Goal: Task Accomplishment & Management: Use online tool/utility

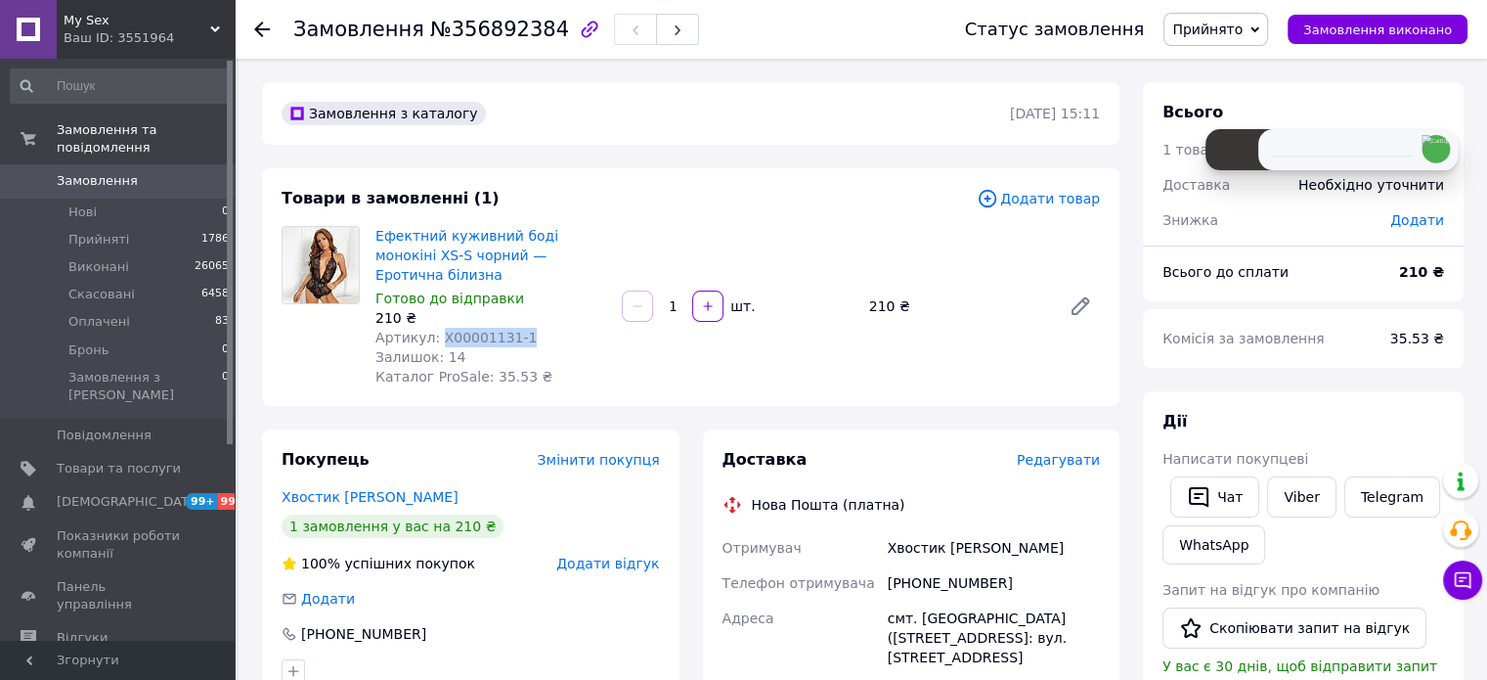
drag, startPoint x: 514, startPoint y: 315, endPoint x: 436, endPoint y: 316, distance: 78.2
click at [436, 328] on div "Артикул: X00001131-1" at bounding box center [491, 338] width 231 height 20
copy span "X00001131-1"
click at [1084, 452] on span "Редагувати" at bounding box center [1058, 460] width 83 height 16
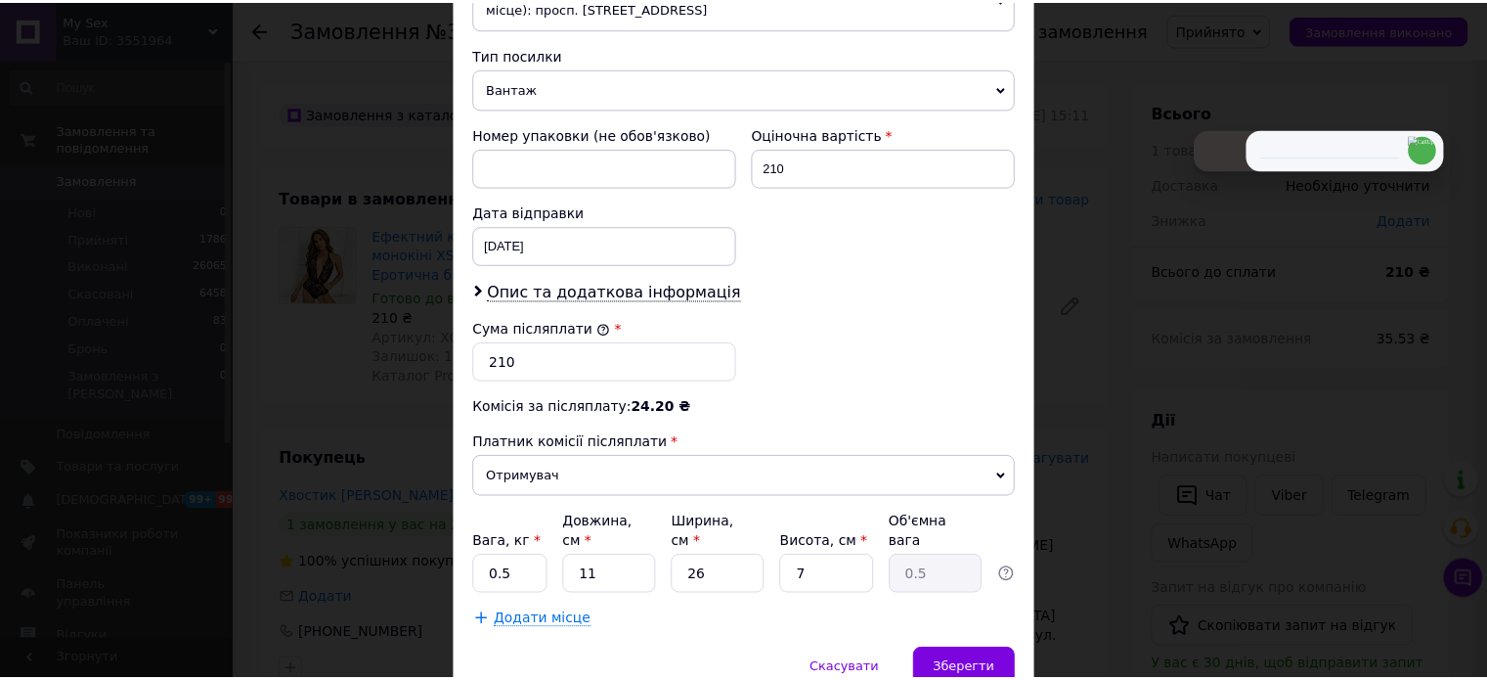
scroll to position [825, 0]
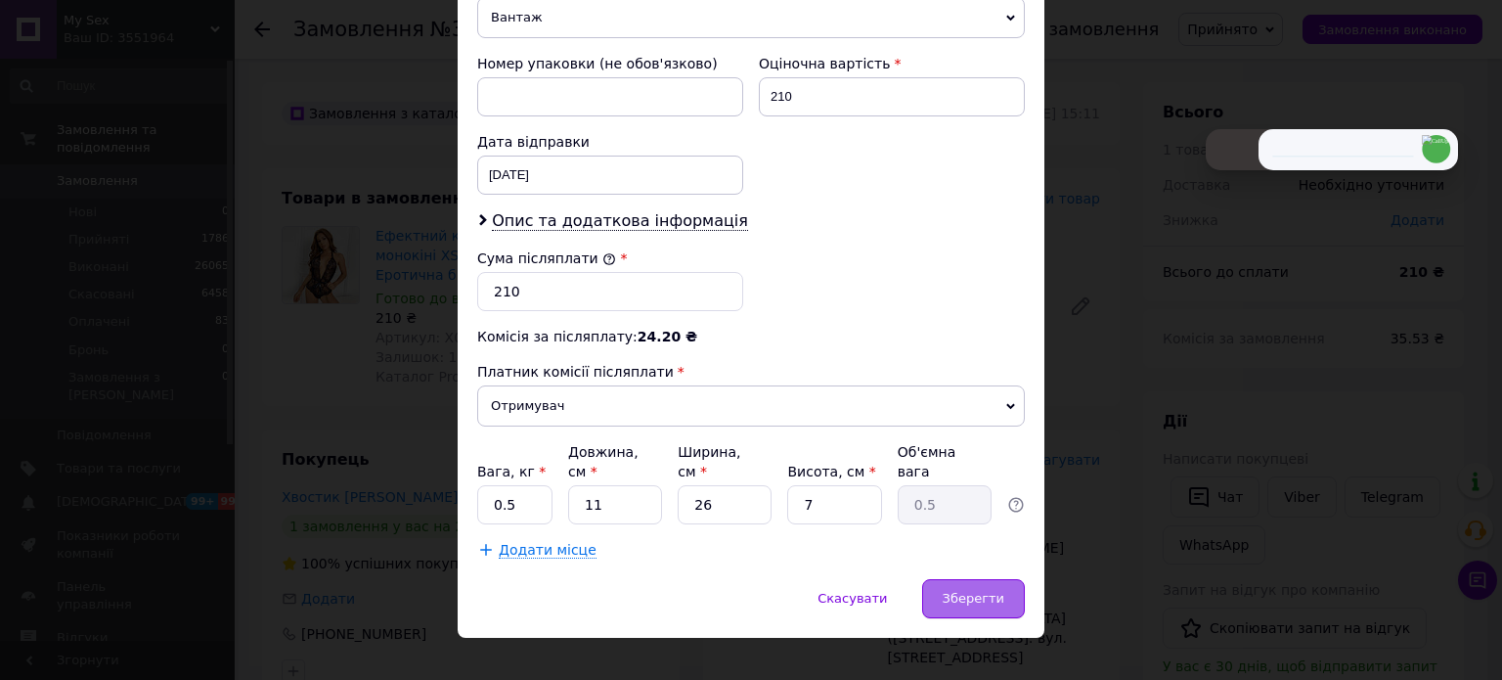
click at [966, 591] on span "Зберегти" at bounding box center [974, 598] width 62 height 15
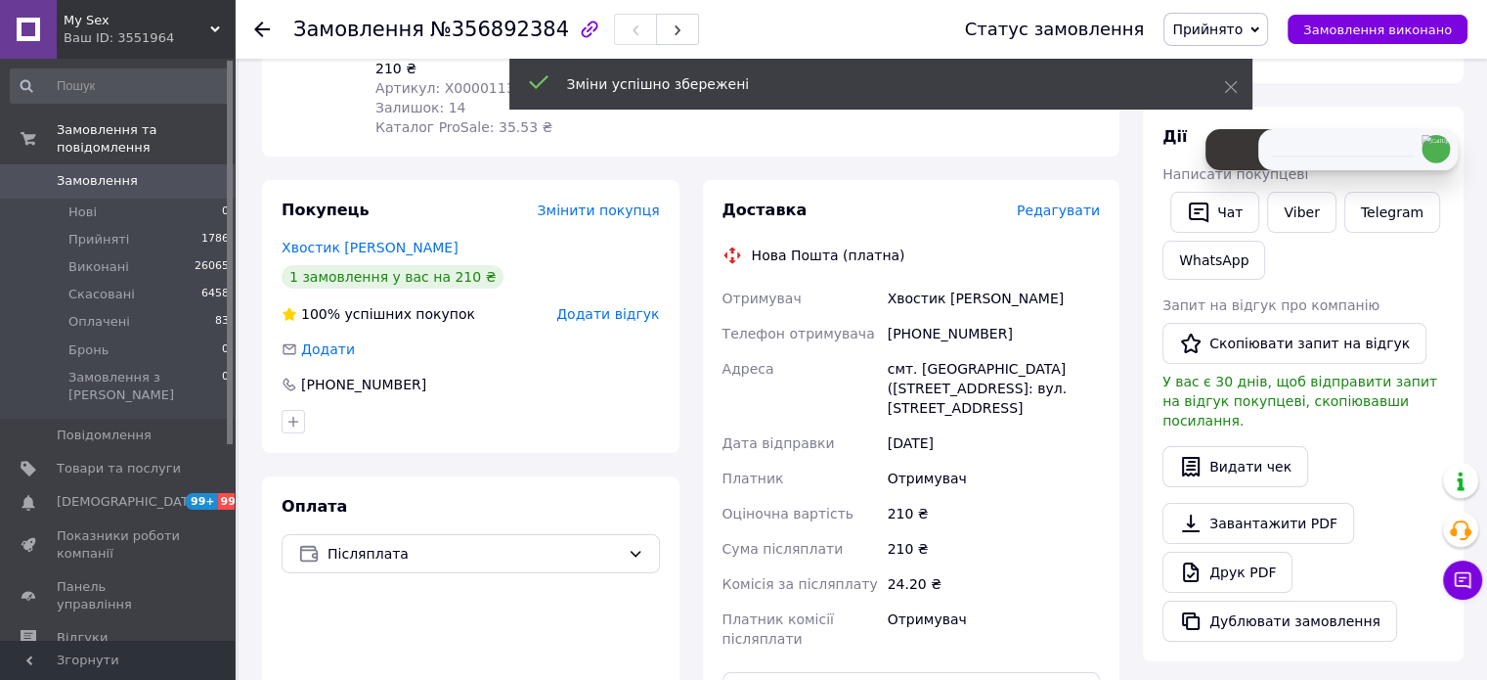
scroll to position [489, 0]
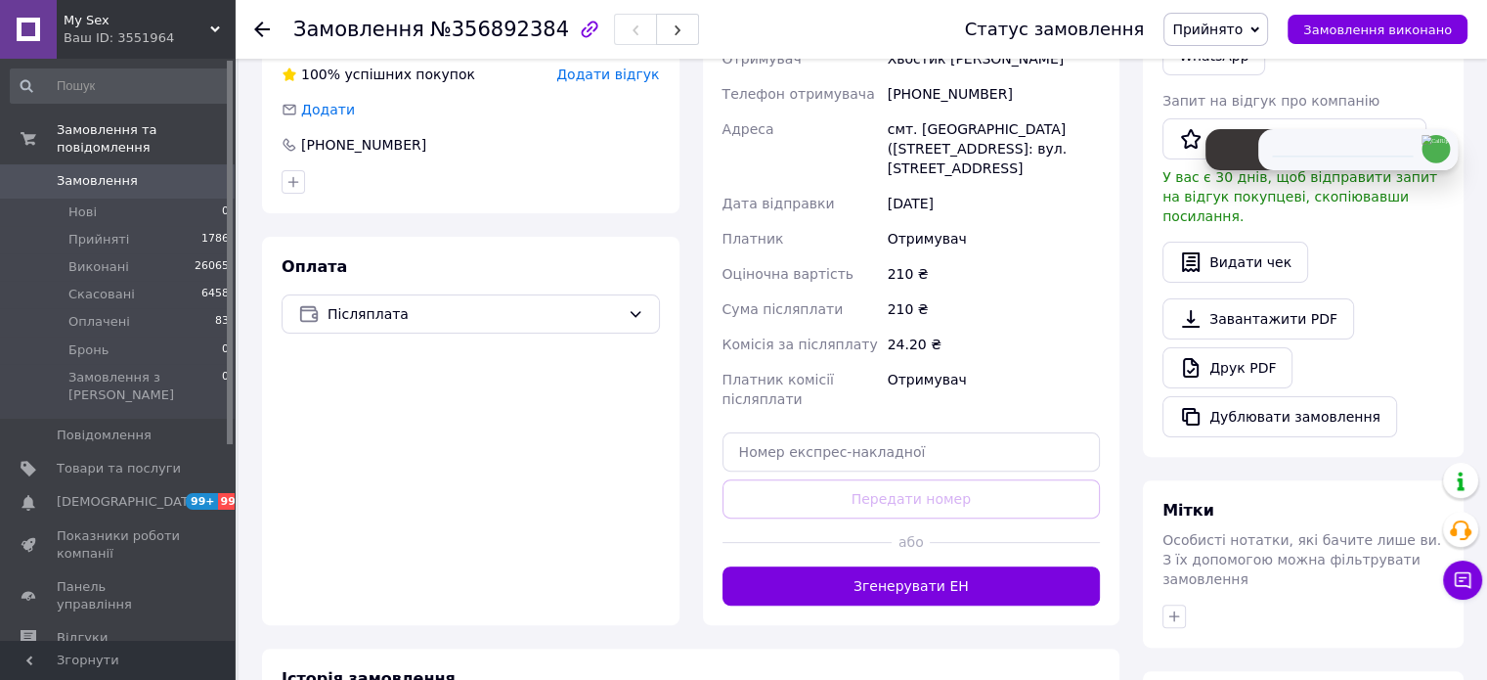
drag, startPoint x: 895, startPoint y: 543, endPoint x: 888, endPoint y: 535, distance: 10.4
click at [892, 566] on button "Згенерувати ЕН" at bounding box center [912, 585] width 378 height 39
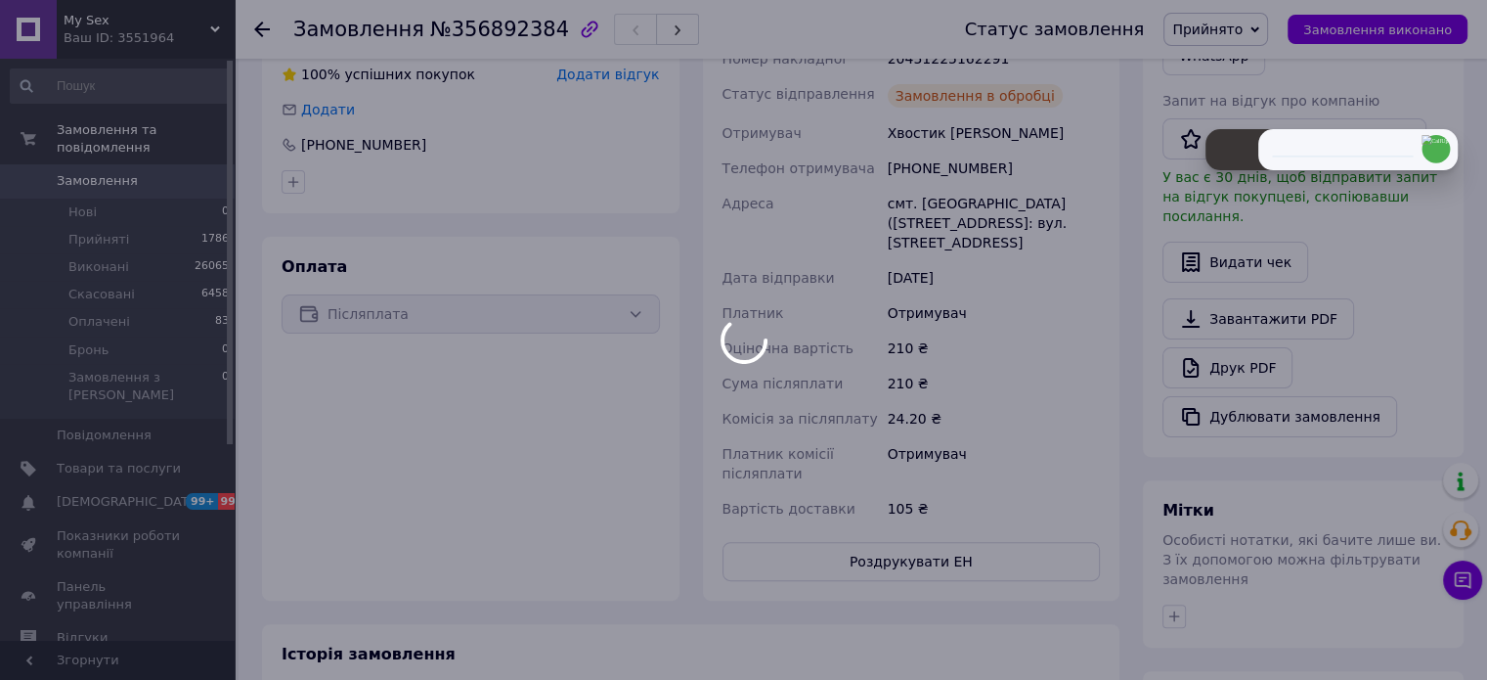
scroll to position [293, 0]
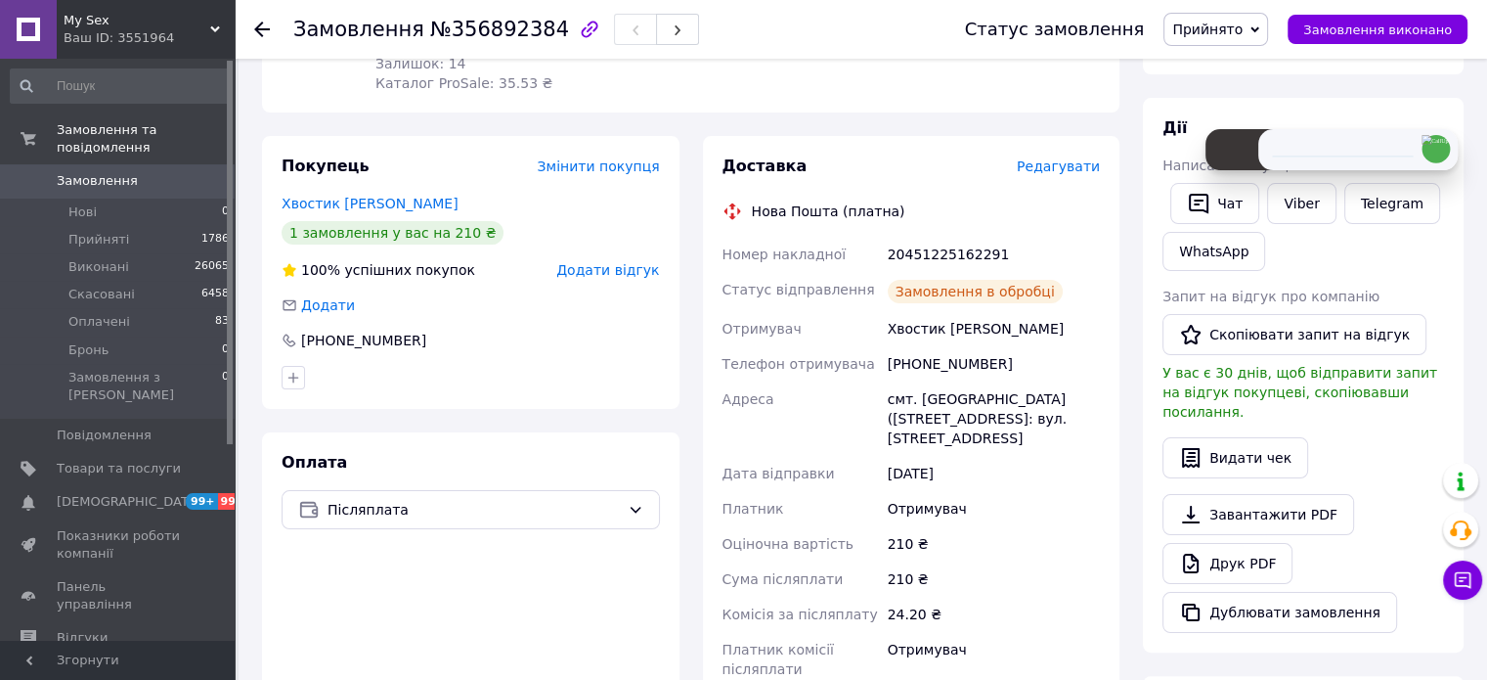
click at [940, 237] on div "20451225162291" at bounding box center [994, 254] width 220 height 35
copy div "20451225162291"
